Goal: Information Seeking & Learning: Compare options

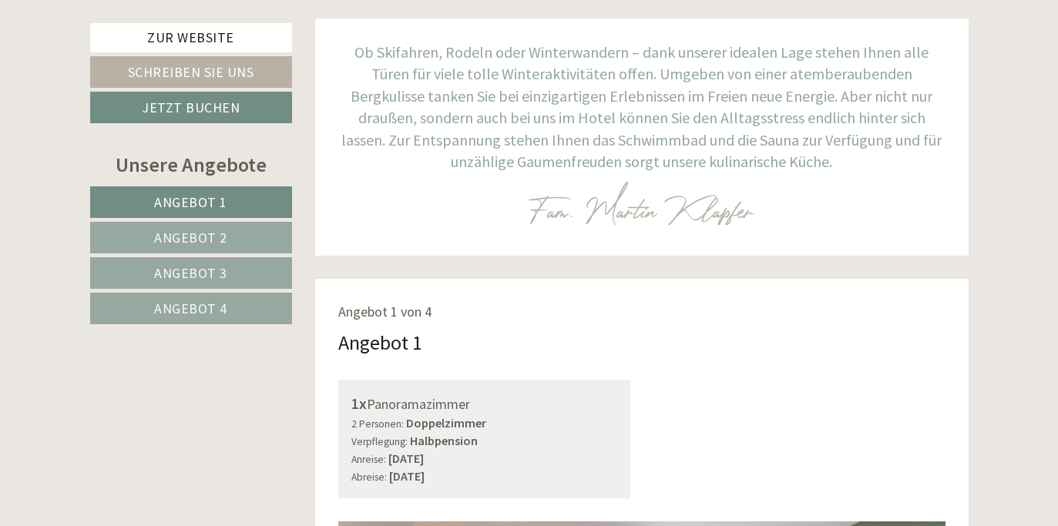
scroll to position [631, 0]
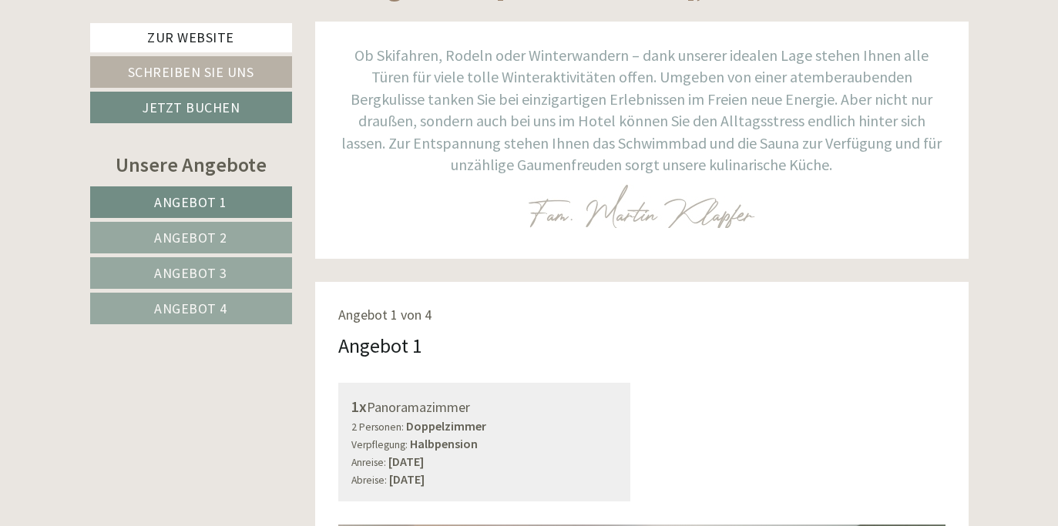
click at [184, 306] on span "Angebot 4" at bounding box center [190, 309] width 73 height 18
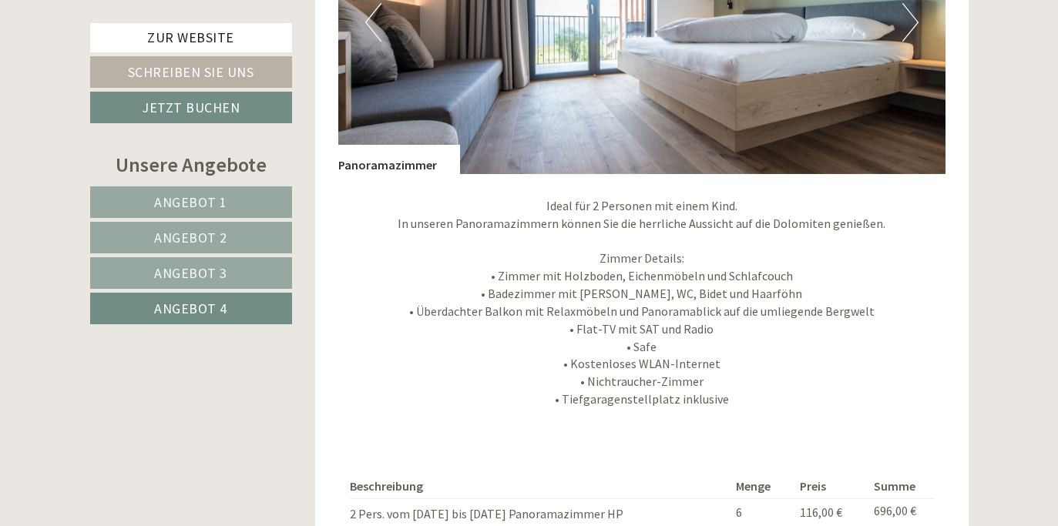
scroll to position [1421, 0]
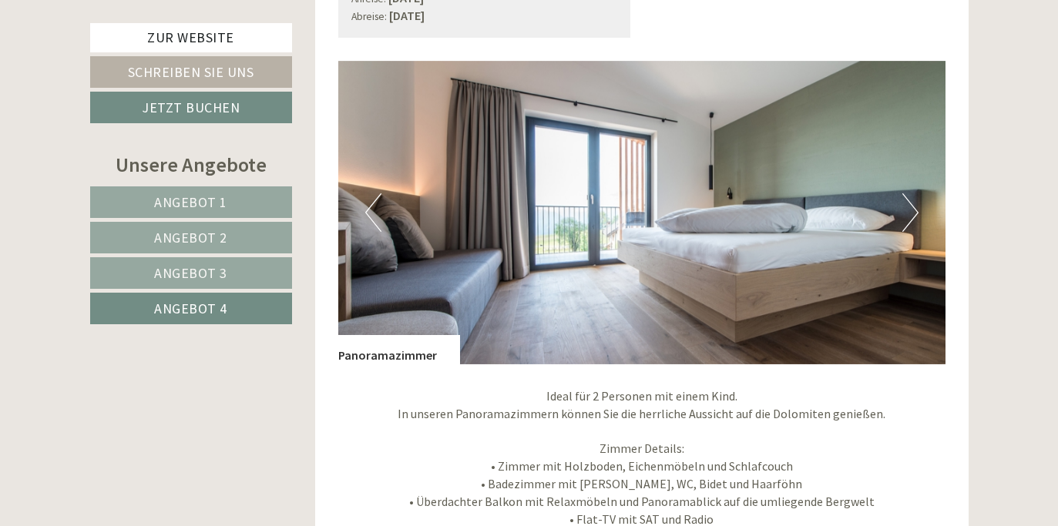
click at [189, 204] on span "Angebot 1" at bounding box center [190, 202] width 73 height 18
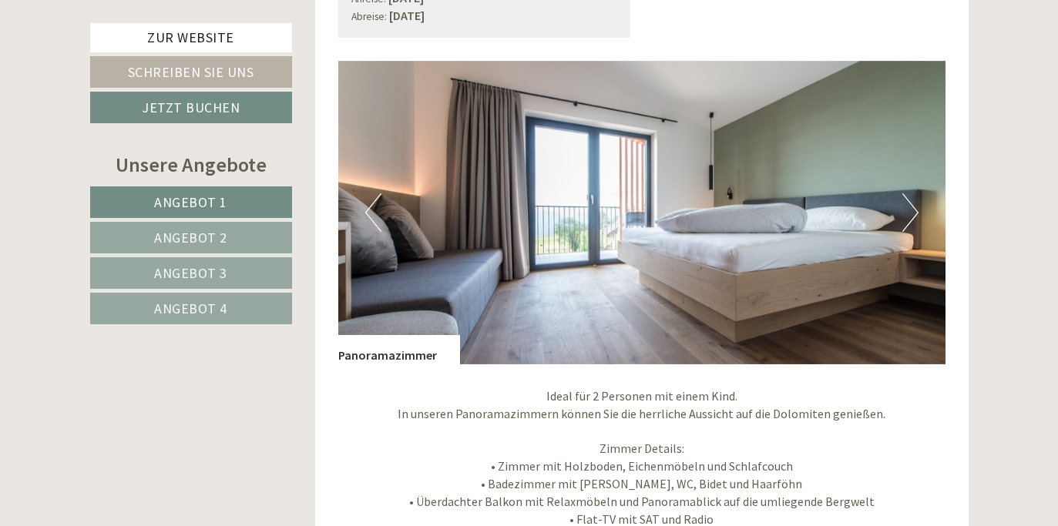
scroll to position [913, 0]
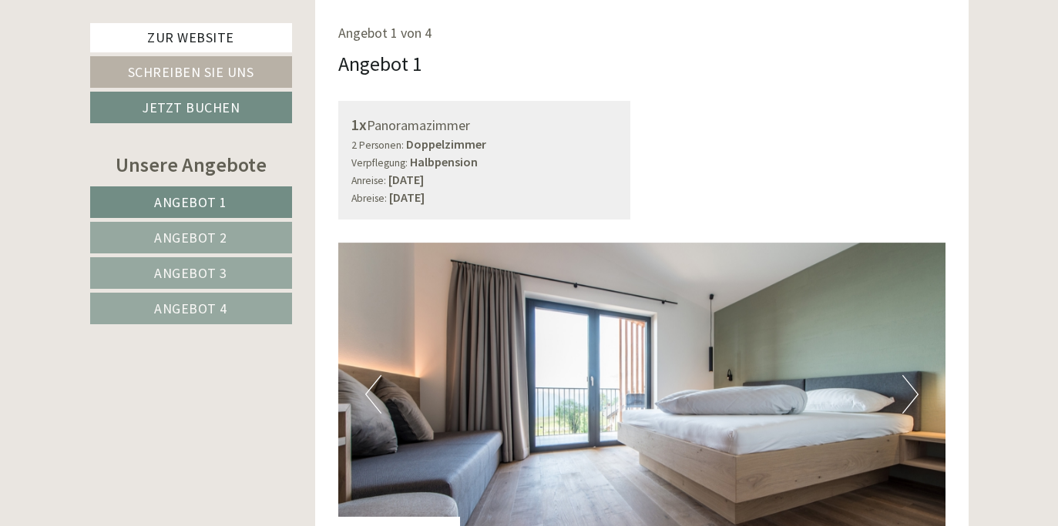
click at [144, 232] on link "Angebot 2" at bounding box center [191, 238] width 202 height 32
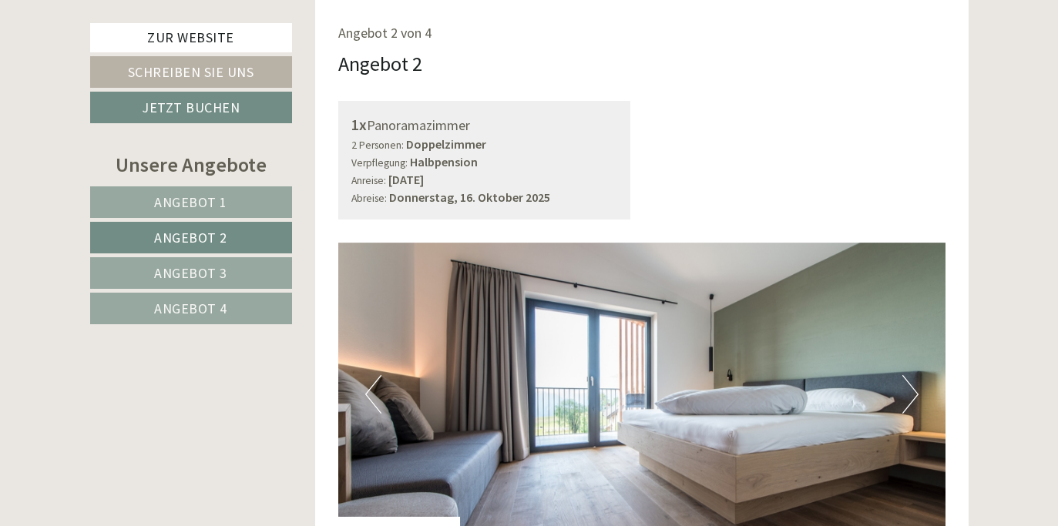
click at [170, 271] on span "Angebot 3" at bounding box center [190, 273] width 73 height 18
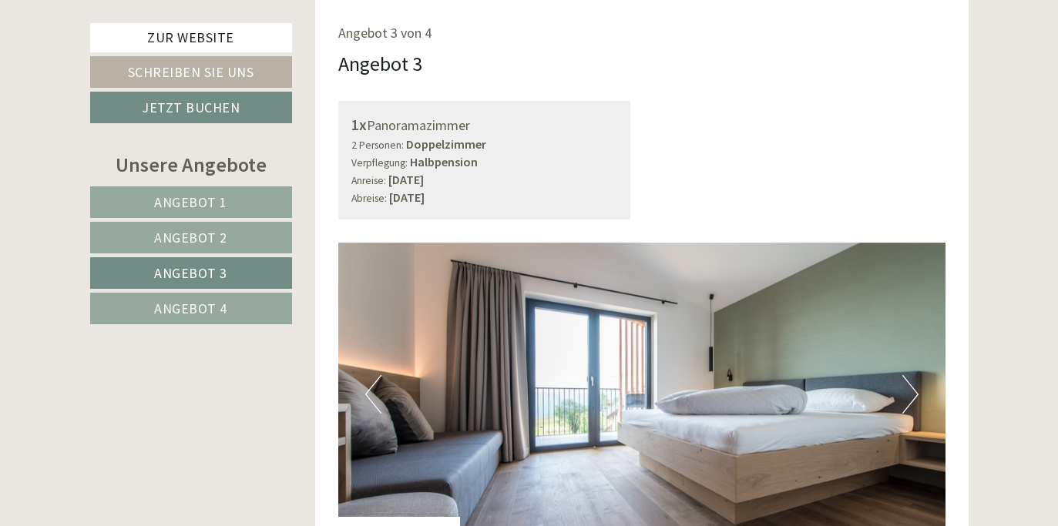
click at [174, 304] on span "Angebot 4" at bounding box center [190, 309] width 73 height 18
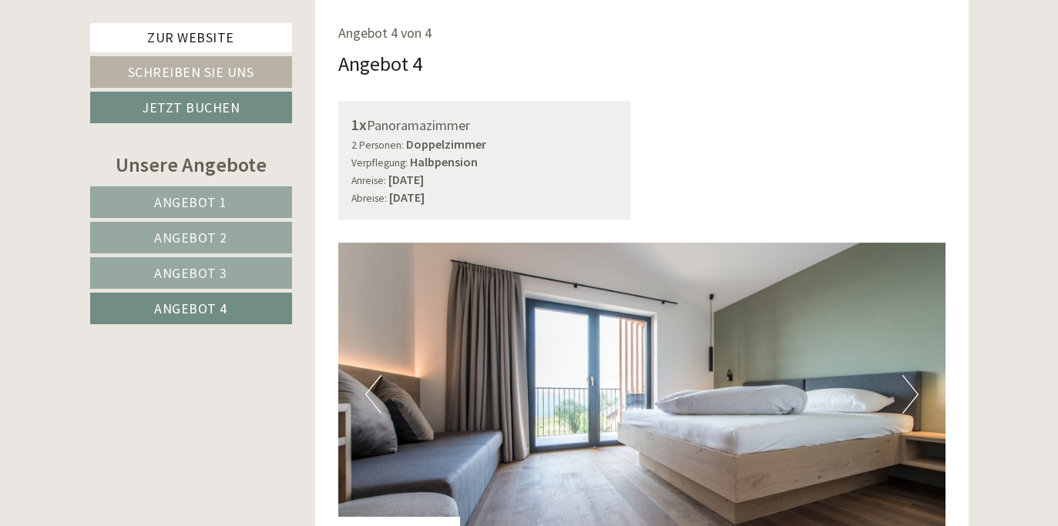
click at [180, 264] on span "Angebot 3" at bounding box center [190, 273] width 73 height 18
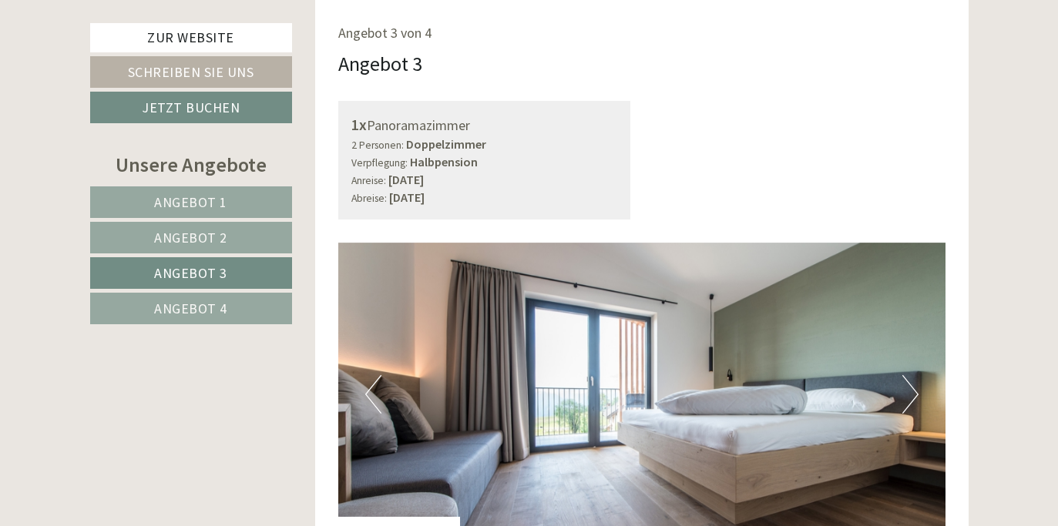
click at [176, 302] on span "Angebot 4" at bounding box center [190, 309] width 73 height 18
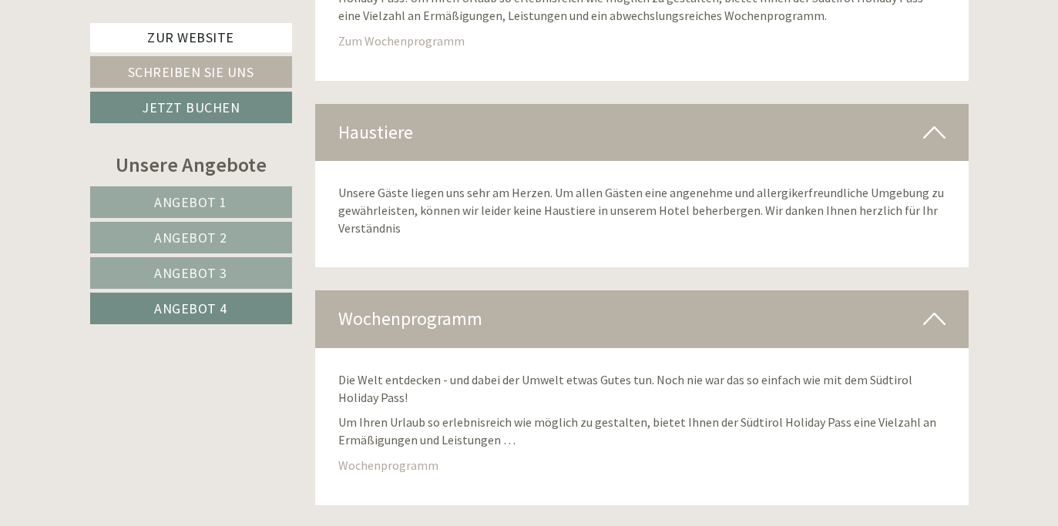
scroll to position [5498, 0]
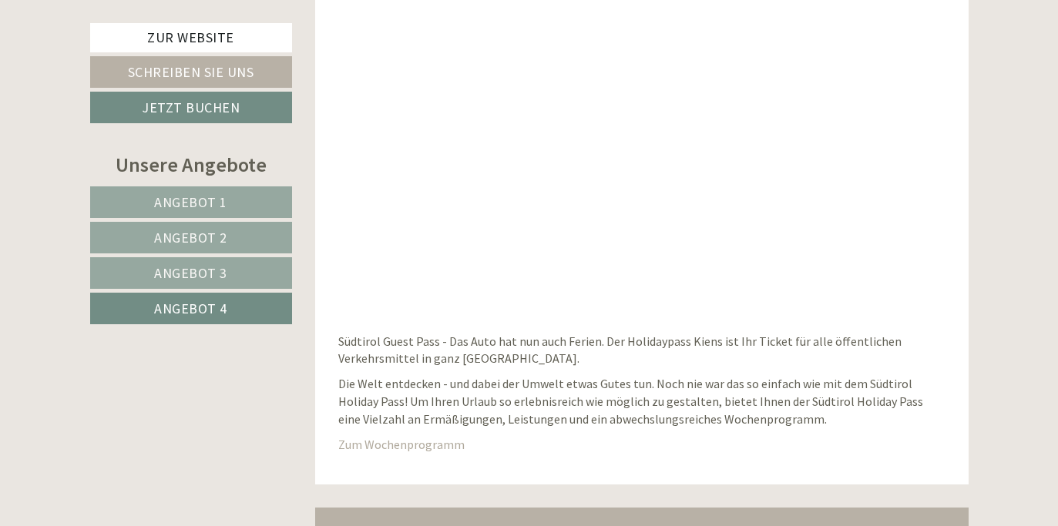
click at [196, 193] on link "Angebot 1" at bounding box center [191, 203] width 202 height 32
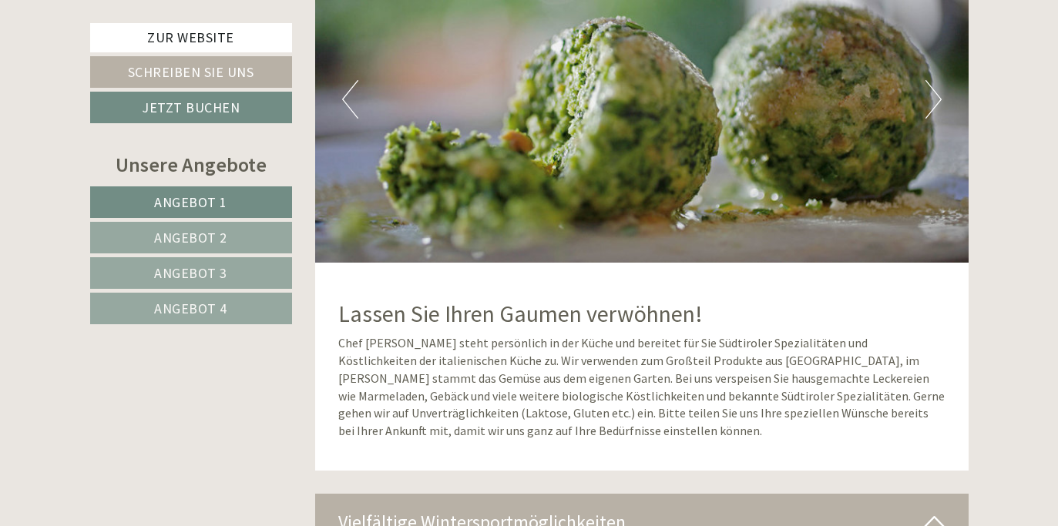
scroll to position [4566, 0]
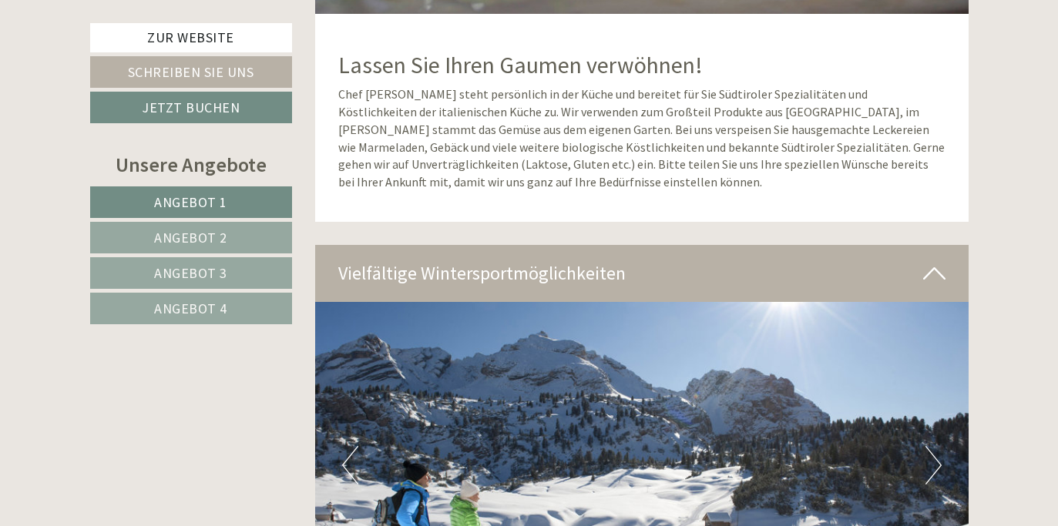
click at [125, 237] on link "Angebot 2" at bounding box center [191, 238] width 202 height 32
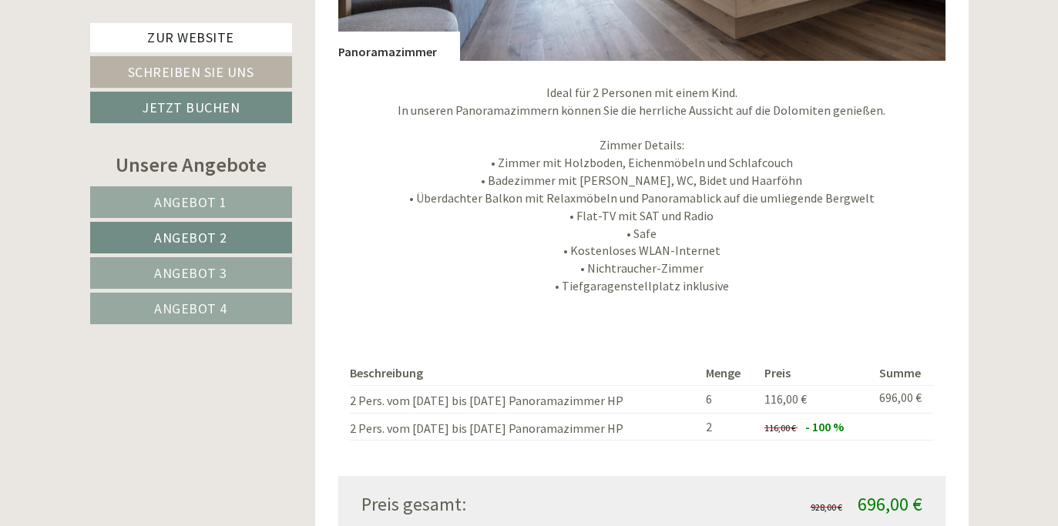
scroll to position [1511, 0]
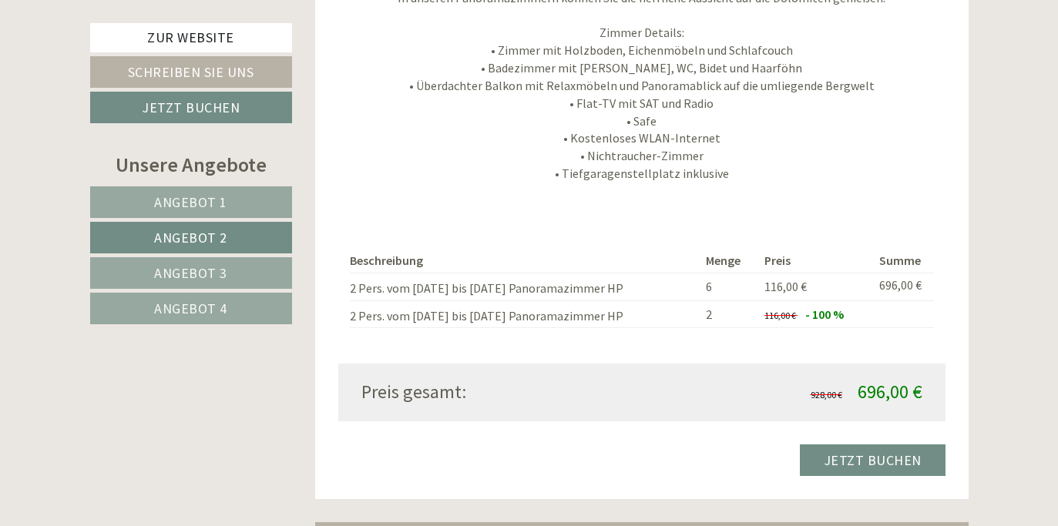
click at [149, 275] on link "Angebot 3" at bounding box center [191, 273] width 202 height 32
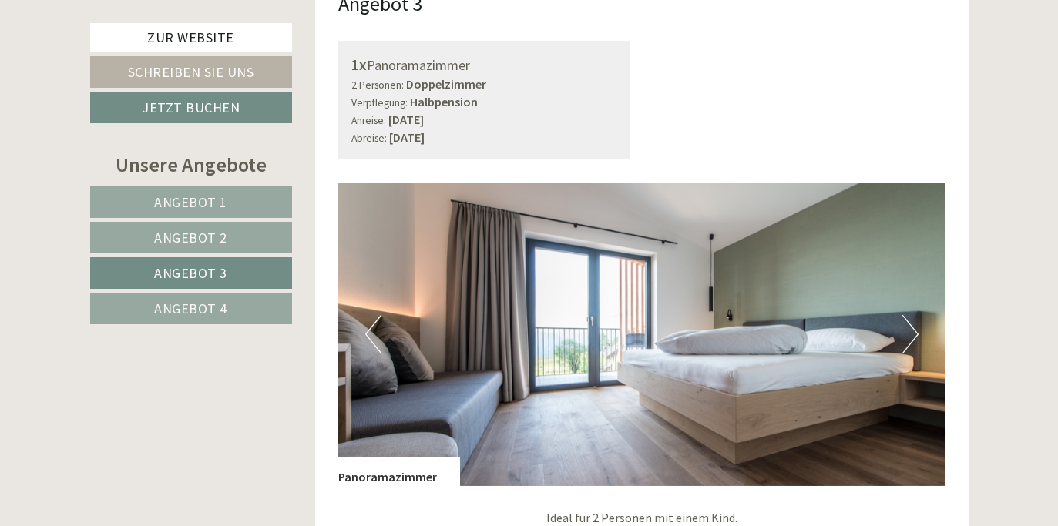
scroll to position [955, 0]
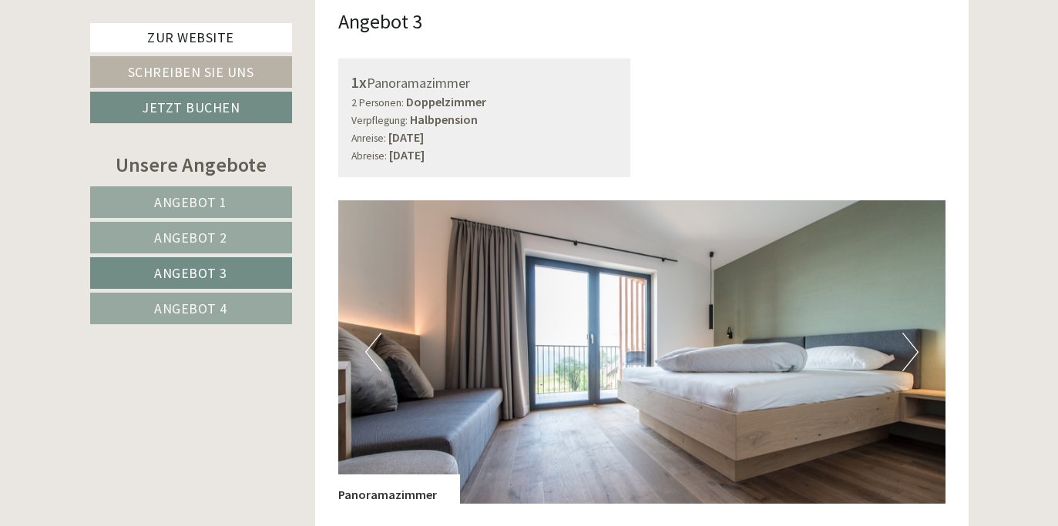
click at [179, 312] on span "Angebot 4" at bounding box center [190, 309] width 73 height 18
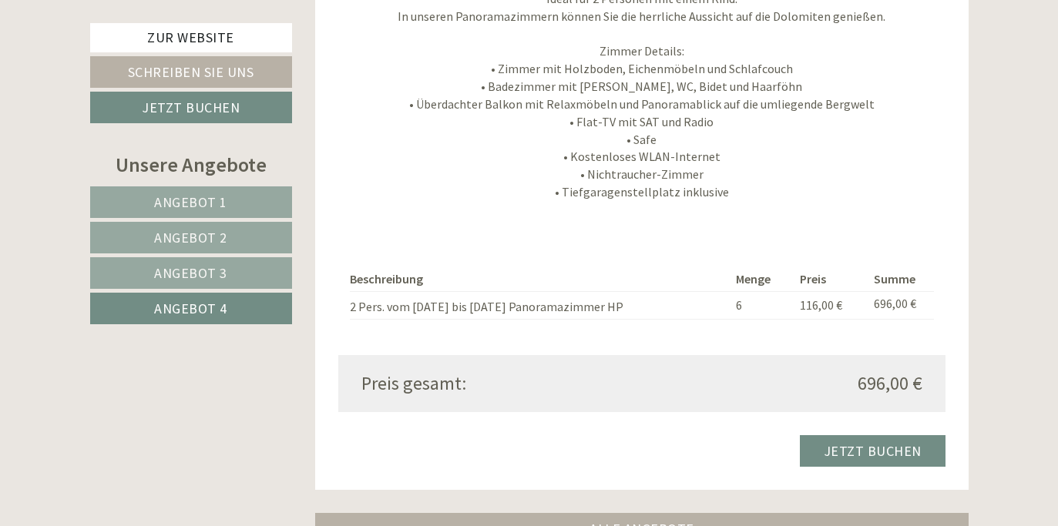
scroll to position [1532, 0]
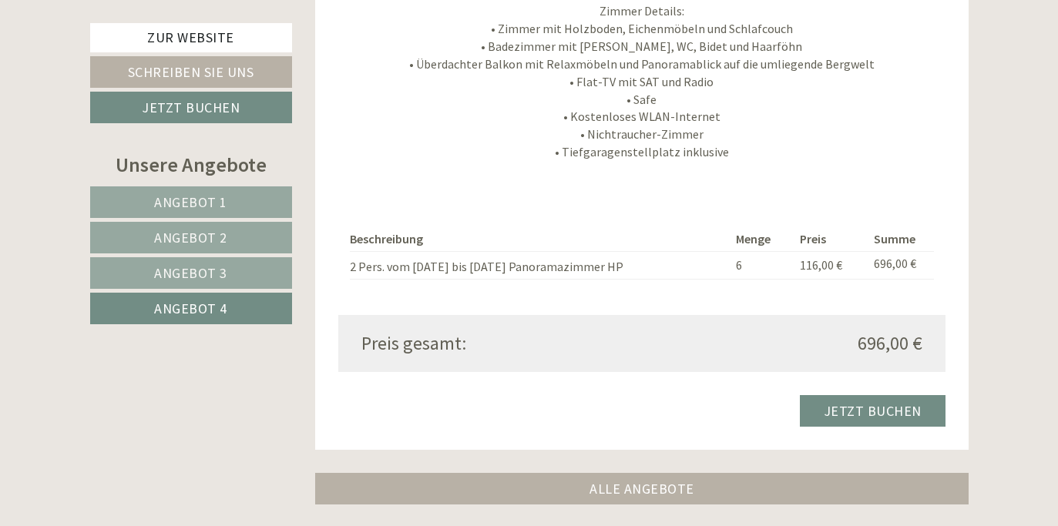
click at [183, 278] on span "Angebot 3" at bounding box center [190, 273] width 73 height 18
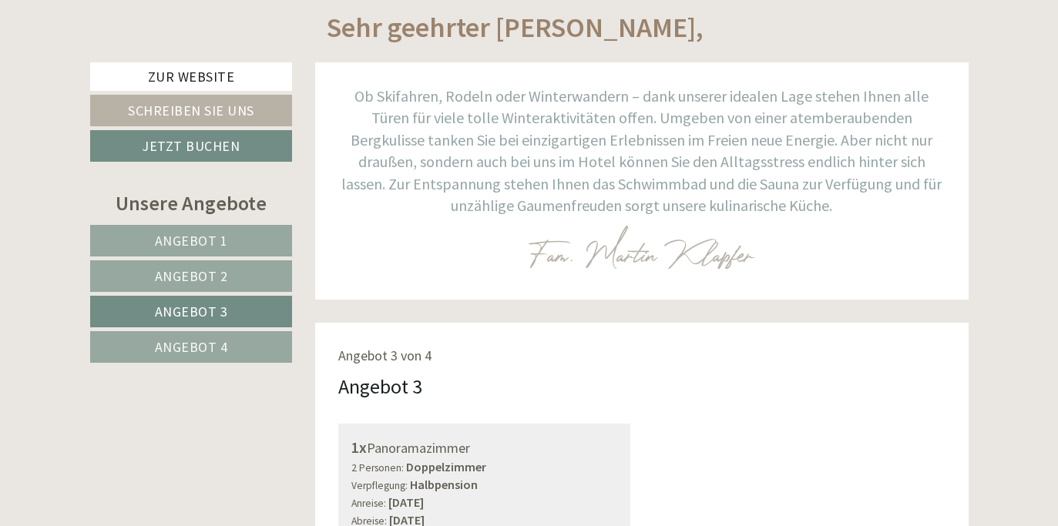
scroll to position [596, 0]
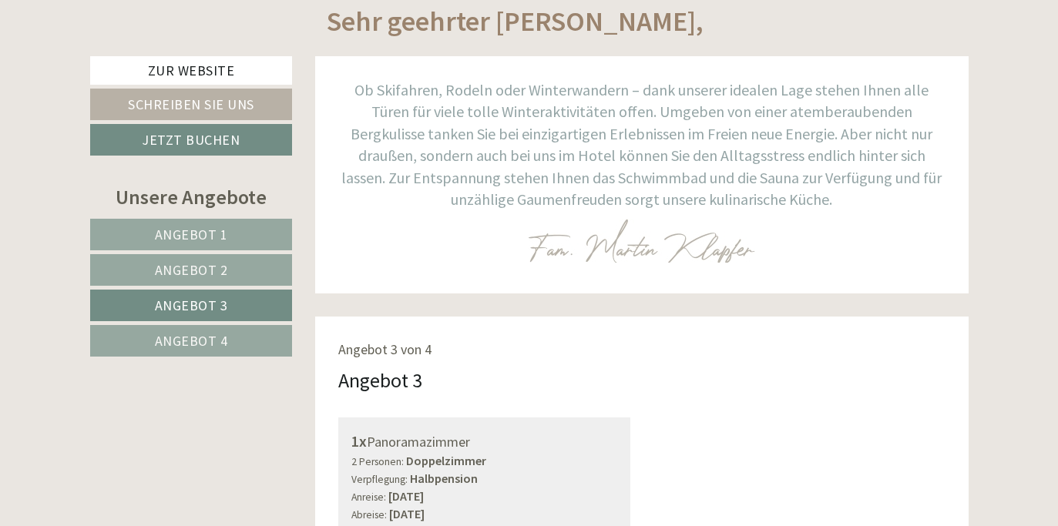
click at [193, 236] on span "Angebot 1" at bounding box center [191, 235] width 73 height 18
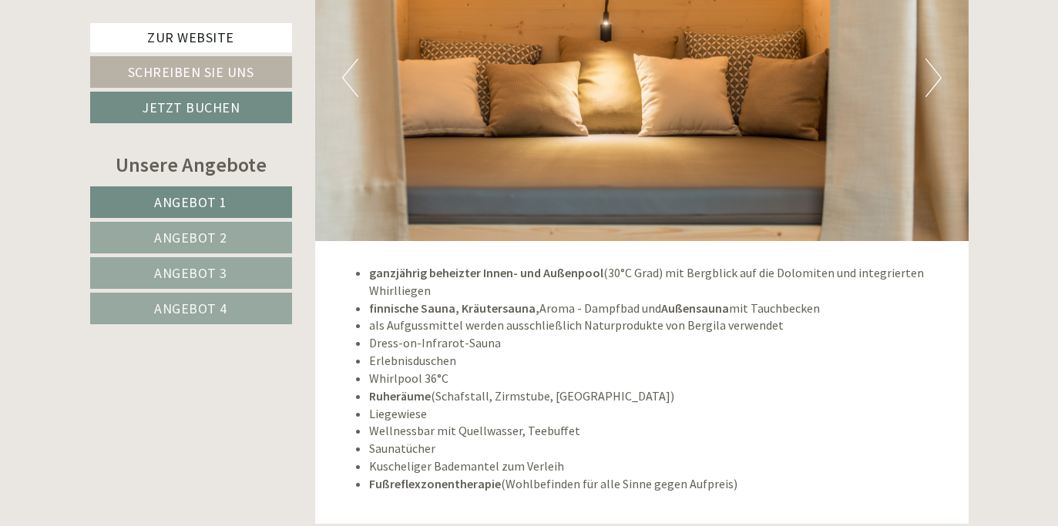
scroll to position [3641, 0]
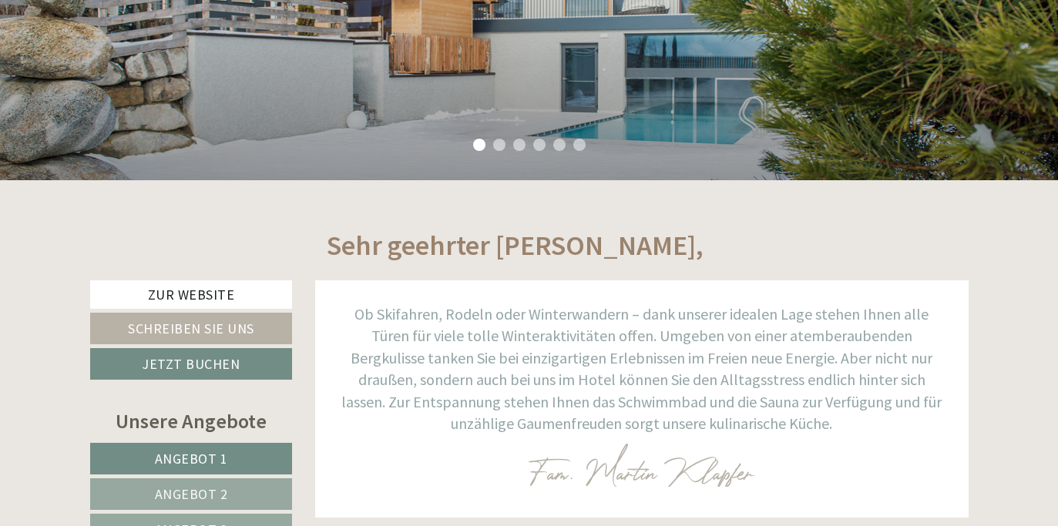
scroll to position [564, 0]
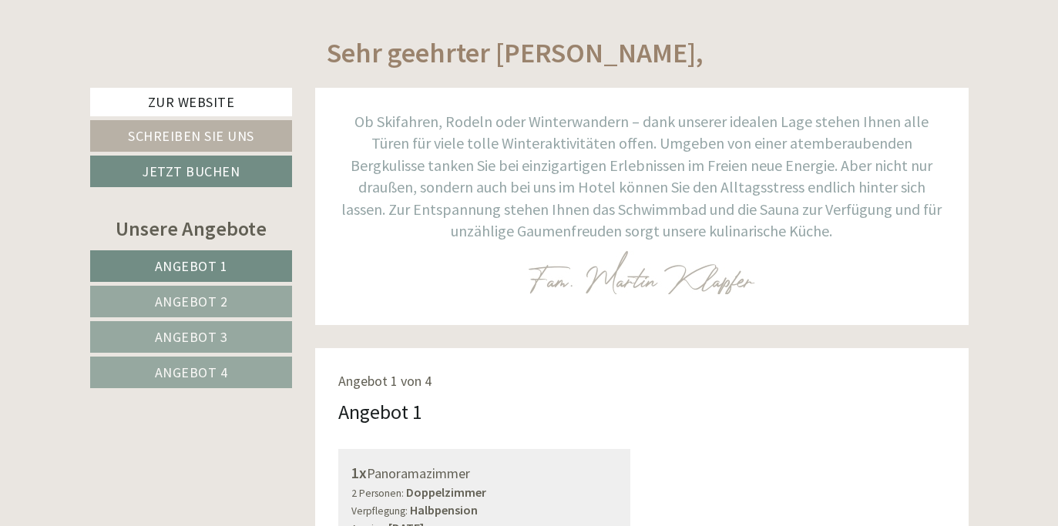
click at [130, 256] on link "Angebot 1" at bounding box center [191, 267] width 203 height 32
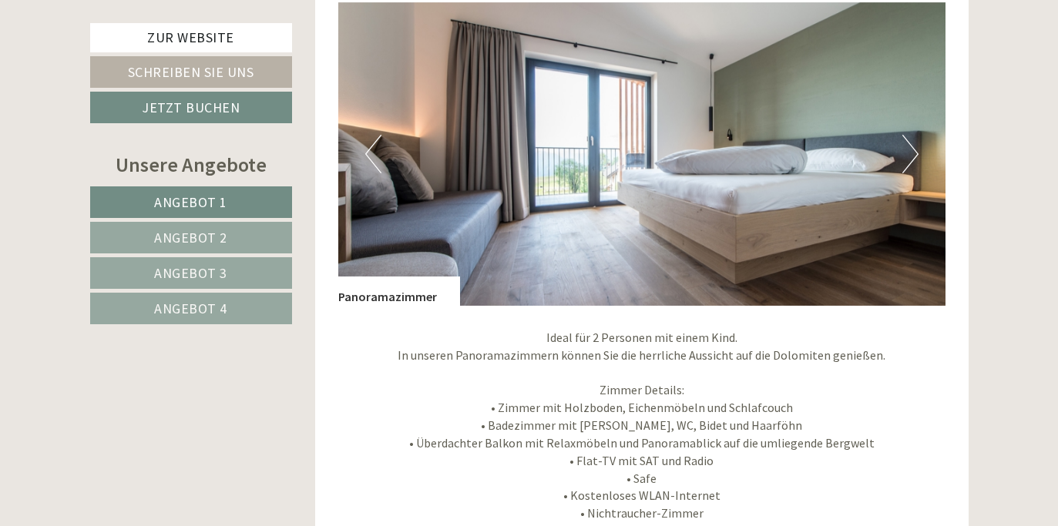
scroll to position [1431, 0]
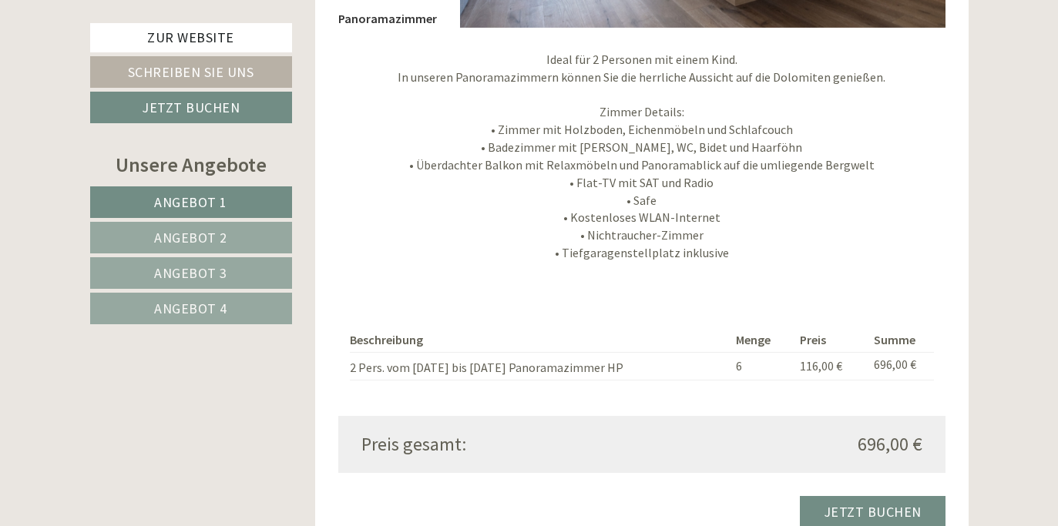
click at [195, 241] on span "Angebot 2" at bounding box center [190, 238] width 73 height 18
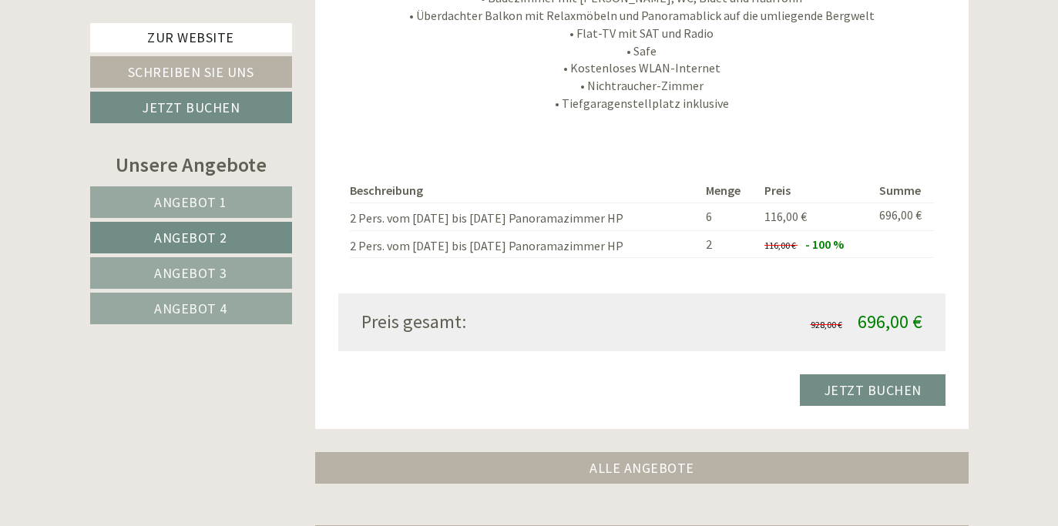
scroll to position [1616, 0]
